Goal: Task Accomplishment & Management: Complete application form

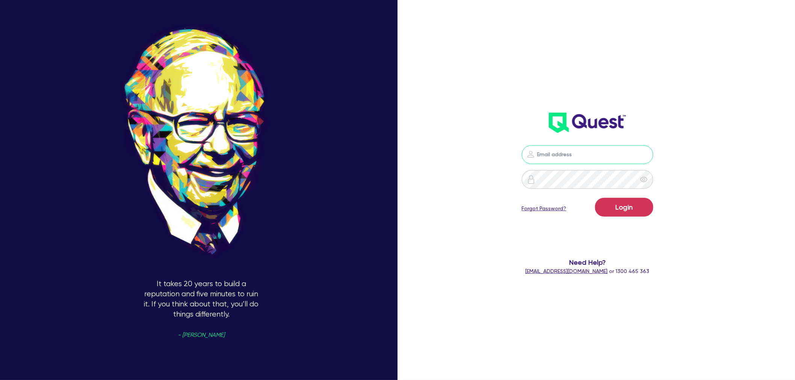
click at [569, 148] on input "email" at bounding box center [588, 154] width 132 height 19
type input "[PERSON_NAME][EMAIL_ADDRESS][PERSON_NAME][DOMAIN_NAME]"
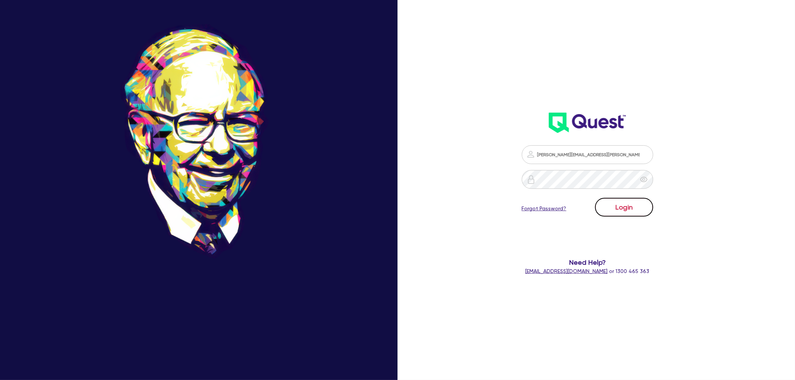
click at [624, 211] on button "Login" at bounding box center [624, 207] width 58 height 19
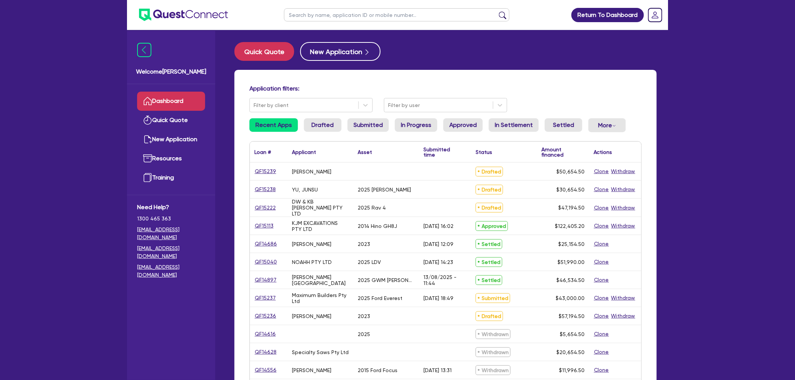
click at [325, 17] on input "text" at bounding box center [396, 14] width 225 height 13
drag, startPoint x: 307, startPoint y: 17, endPoint x: 306, endPoint y: 11, distance: 5.5
click at [306, 14] on input "text" at bounding box center [396, 14] width 225 height 13
click at [306, 11] on input "text" at bounding box center [396, 14] width 225 height 13
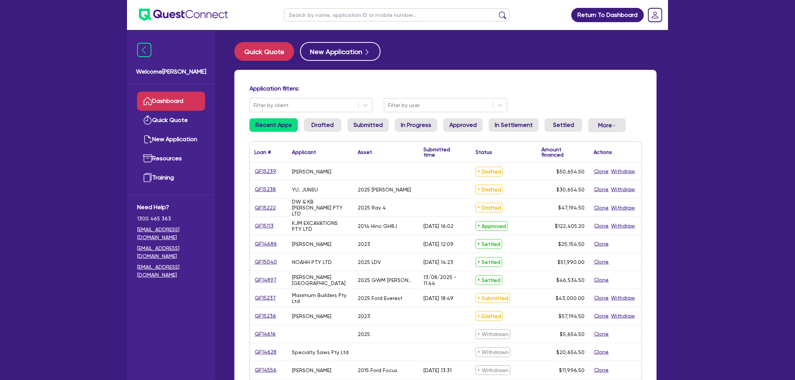
click at [306, 11] on input "text" at bounding box center [396, 14] width 225 height 13
click at [307, 12] on input "text" at bounding box center [396, 14] width 225 height 13
type input "s"
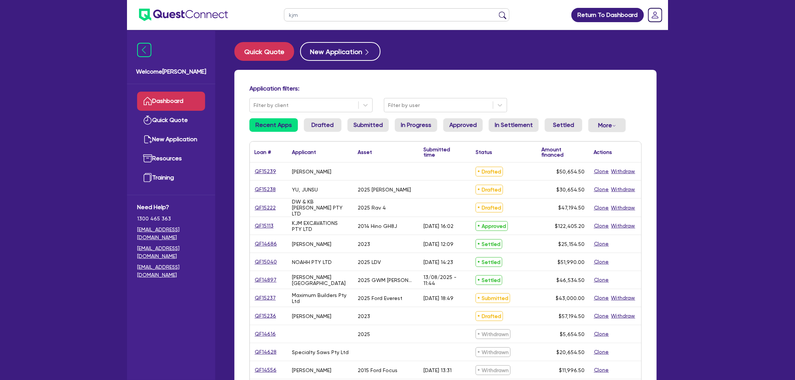
type input "kjm"
click at [497, 11] on button "submit" at bounding box center [503, 16] width 12 height 11
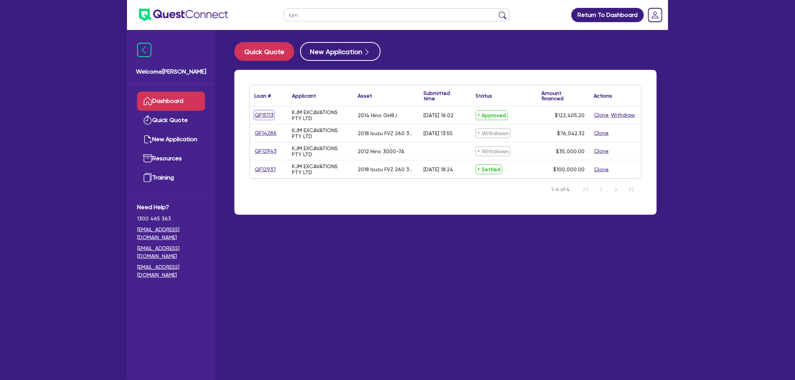
click at [263, 112] on link "QF15113" at bounding box center [264, 115] width 20 height 9
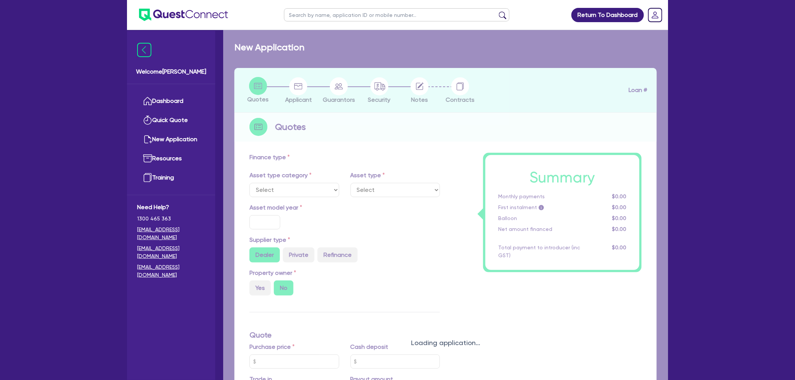
select select "CARS_AND_LIGHT_TRUCKS"
type input "2014"
type input "142,405.2"
type input "20,000"
type input "8"
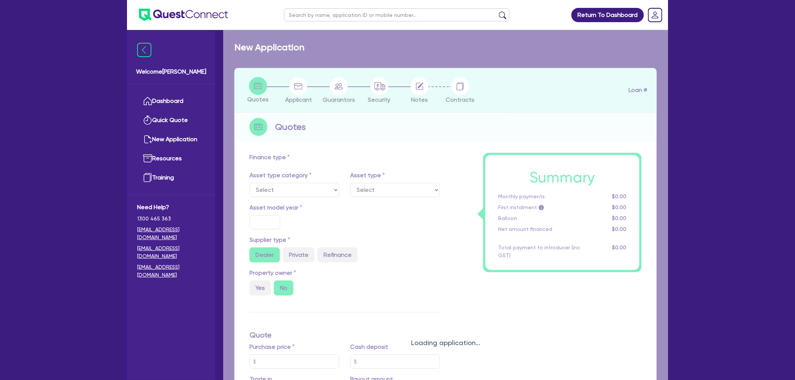
type input "9,792.42"
type input "17.95"
select select "LIGHT_TRUCKS"
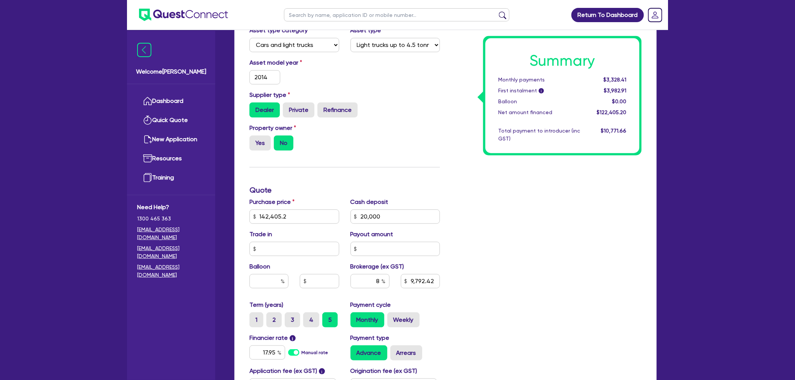
scroll to position [167, 0]
click at [650, 213] on div "Finance type Chattel Mortgage Business Loan Asset type category Select Cars and…" at bounding box center [446, 228] width 422 height 481
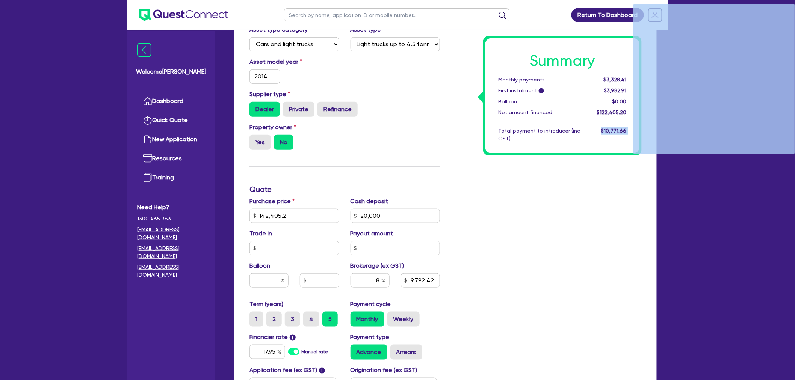
drag, startPoint x: 602, startPoint y: 132, endPoint x: 634, endPoint y: 130, distance: 31.6
click at [12, 125] on div "Return To Dashboard Edit Profile Logout Welcome [PERSON_NAME] Quick Quote New A…" at bounding box center [397, 174] width 795 height 682
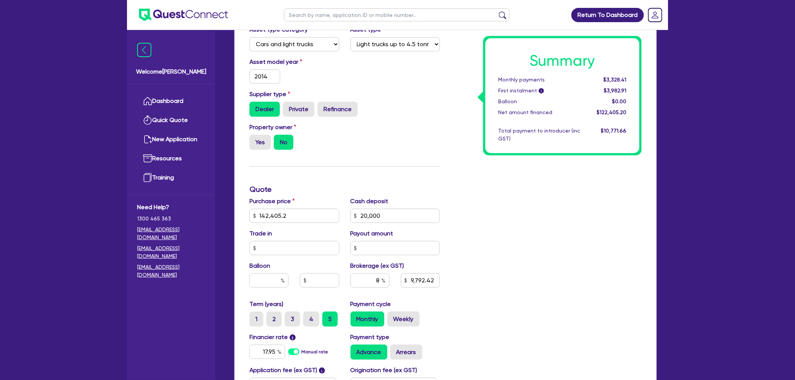
click at [546, 185] on div "Summary Monthly payments $3,328.41 First instalment i $3,982.91 Balloon $0.00 N…" at bounding box center [547, 211] width 202 height 439
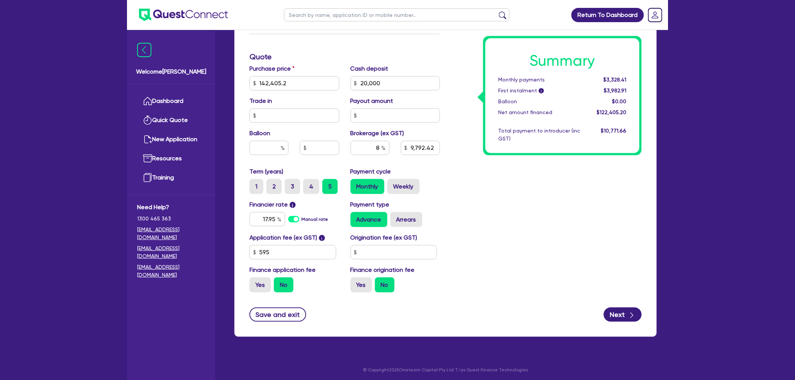
scroll to position [301, 0]
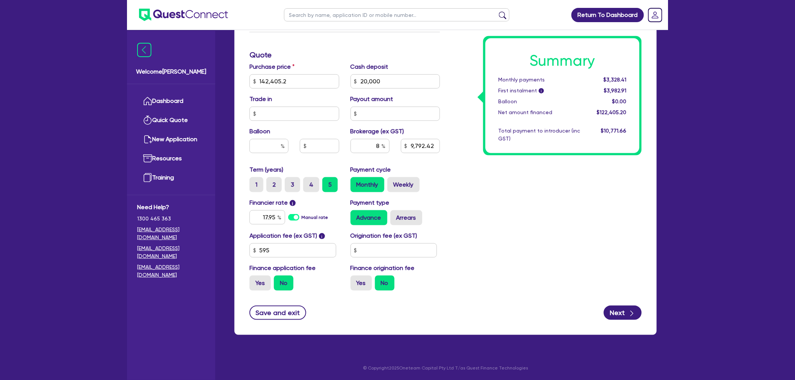
click at [490, 194] on div "Summary Monthly payments $3,328.41 First instalment i $3,982.91 Balloon $0.00 N…" at bounding box center [547, 77] width 202 height 439
drag, startPoint x: 561, startPoint y: 196, endPoint x: 563, endPoint y: 213, distance: 17.0
click at [561, 197] on div "Summary Monthly payments $3,328.41 First instalment i $3,982.91 Balloon $0.00 N…" at bounding box center [547, 77] width 202 height 439
click at [502, 225] on div "Summary Monthly payments $3,328.41 First instalment i $3,982.91 Balloon $0.00 N…" at bounding box center [547, 77] width 202 height 439
click at [485, 215] on div "Summary Monthly payments $3,328.41 First instalment i $3,982.91 Balloon $0.00 N…" at bounding box center [547, 77] width 202 height 439
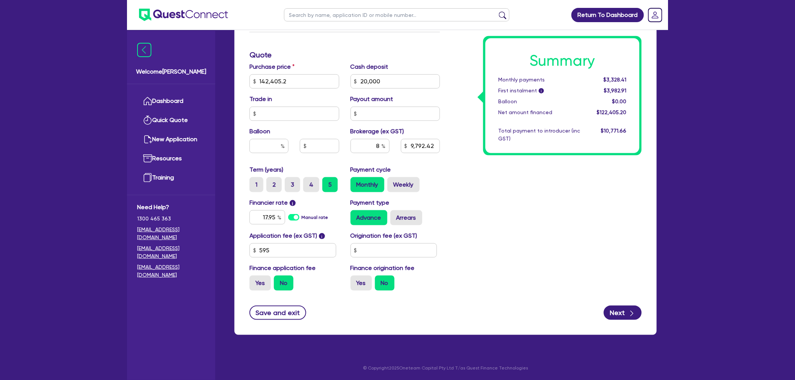
click at [520, 217] on div "Summary Monthly payments $3,328.41 First instalment i $3,982.91 Balloon $0.00 N…" at bounding box center [547, 77] width 202 height 439
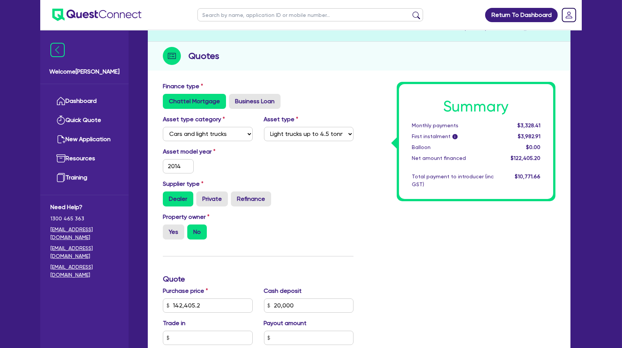
scroll to position [83, 0]
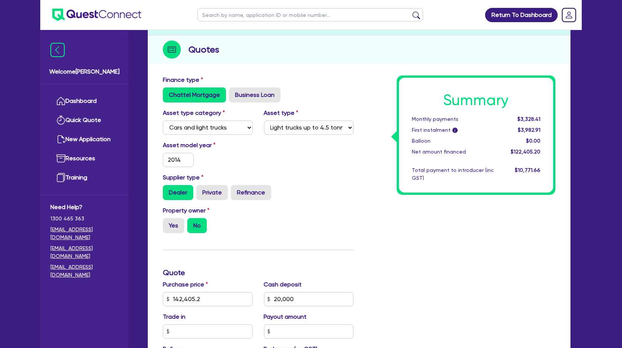
click at [319, 170] on div "Asset model year [DATE]" at bounding box center [258, 157] width 202 height 32
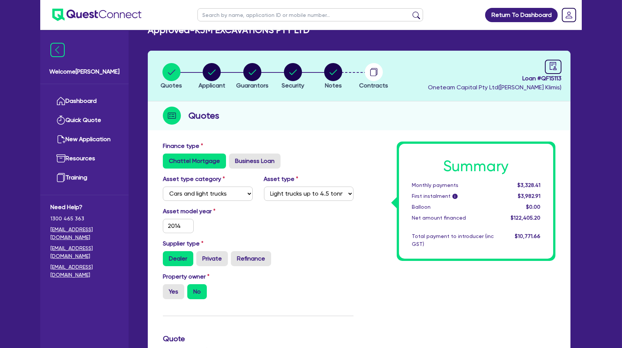
scroll to position [0, 0]
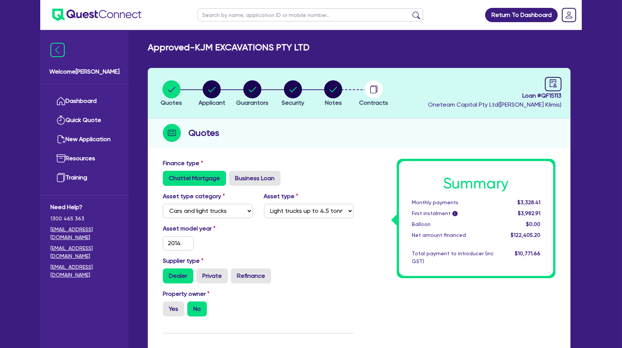
click at [103, 18] on img at bounding box center [96, 15] width 89 height 12
